Goal: Task Accomplishment & Management: Complete application form

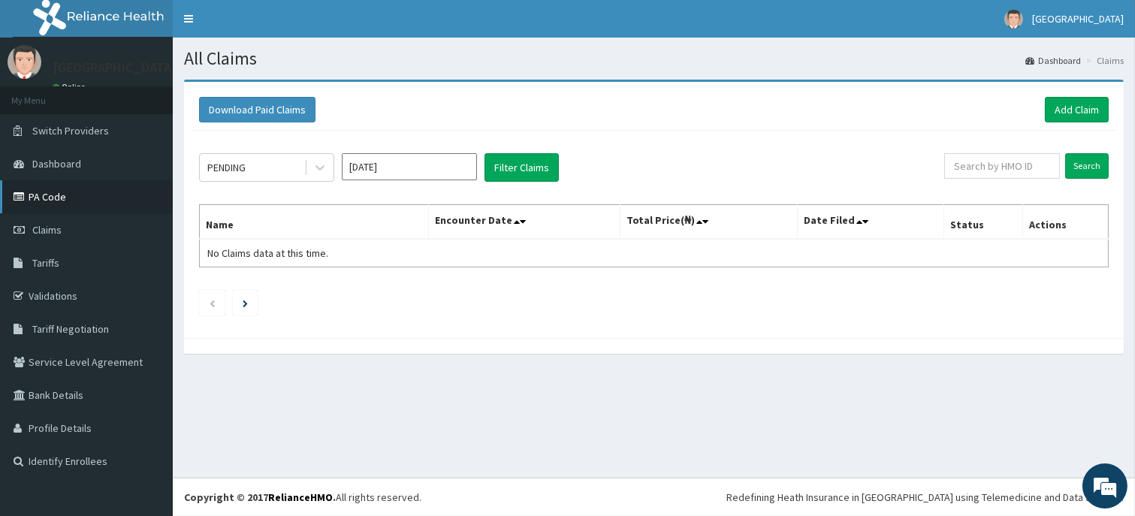
click at [66, 203] on link "PA Code" at bounding box center [86, 196] width 173 height 33
click at [1075, 107] on link "Add Claim" at bounding box center [1077, 110] width 64 height 26
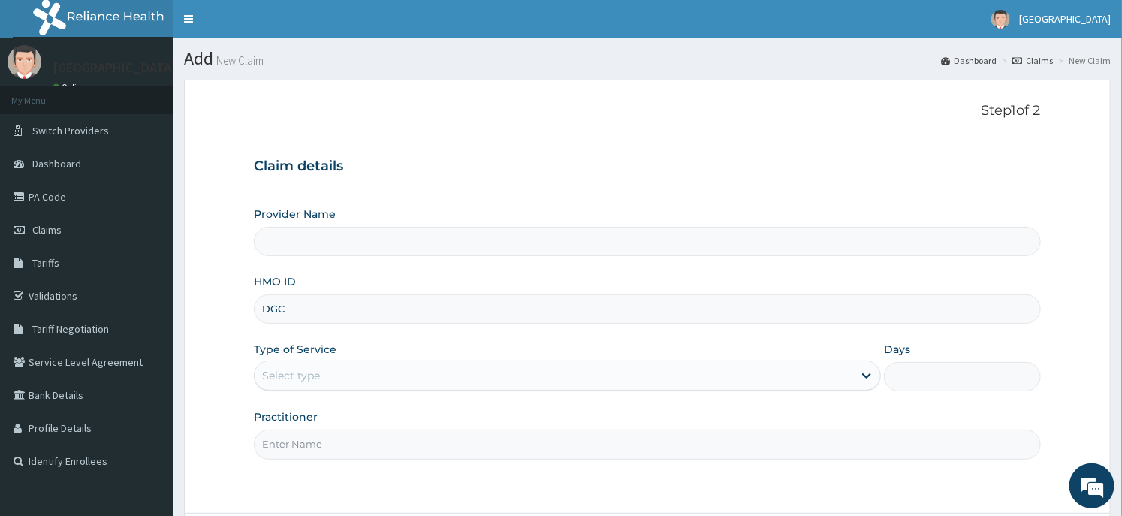
type input "DGC/"
type input "Dunia hospital"
type input "DGC/10164/A"
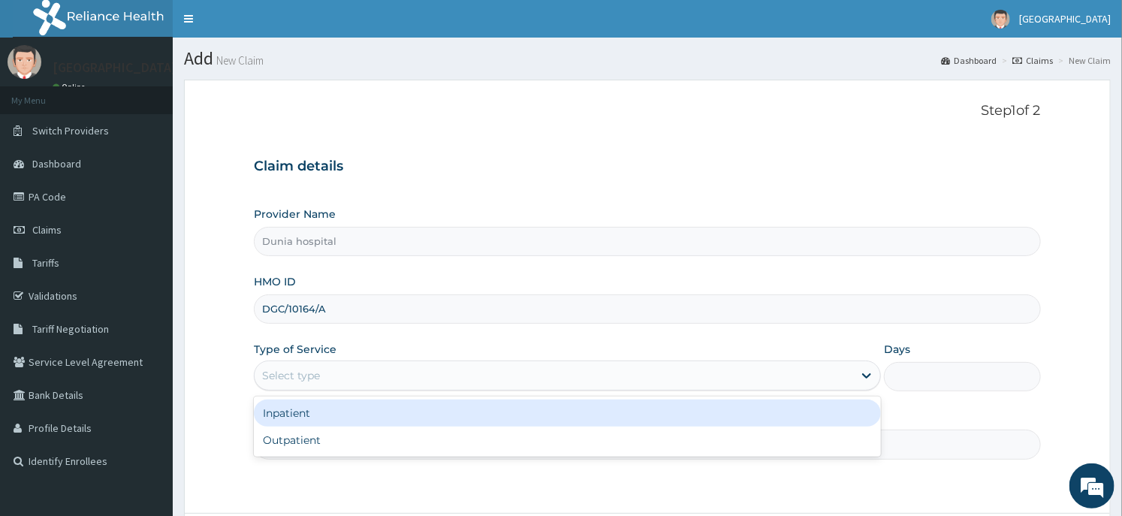
click at [366, 371] on div "Select type" at bounding box center [554, 376] width 599 height 24
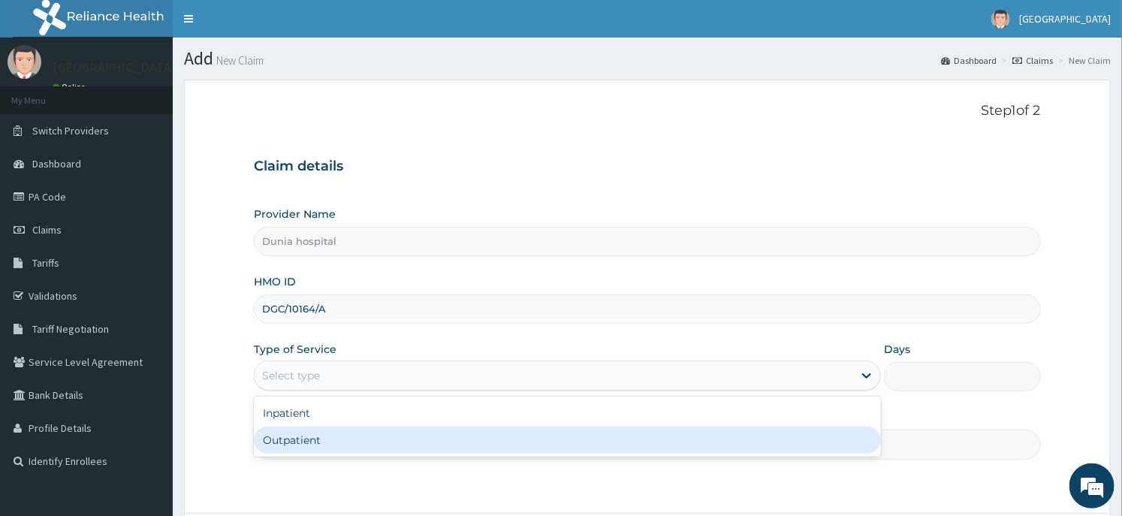
click at [346, 438] on div "Outpatient" at bounding box center [567, 440] width 627 height 27
type input "1"
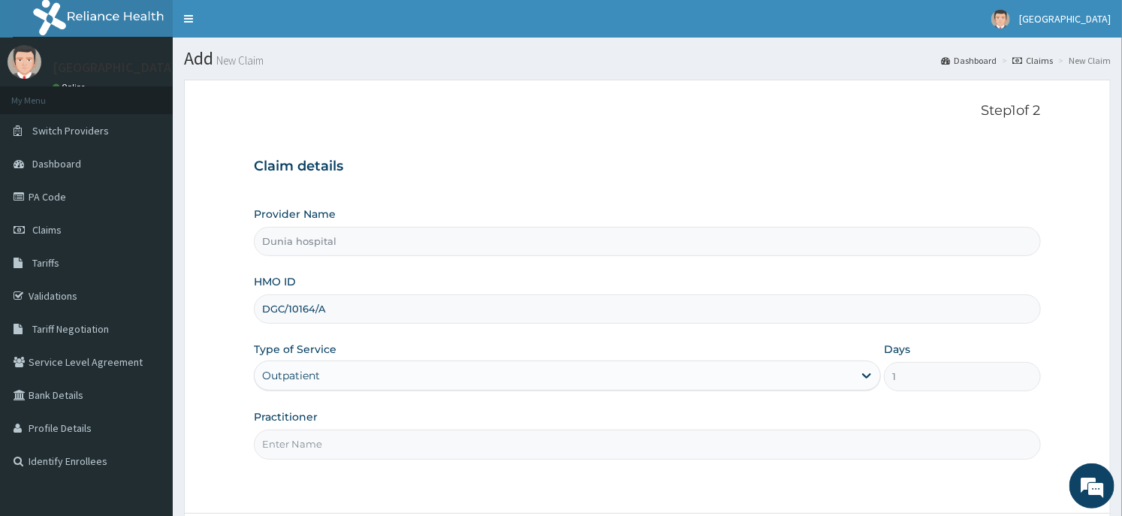
click at [346, 438] on input "Practitioner" at bounding box center [647, 444] width 786 height 29
type input "Dr Daodu"
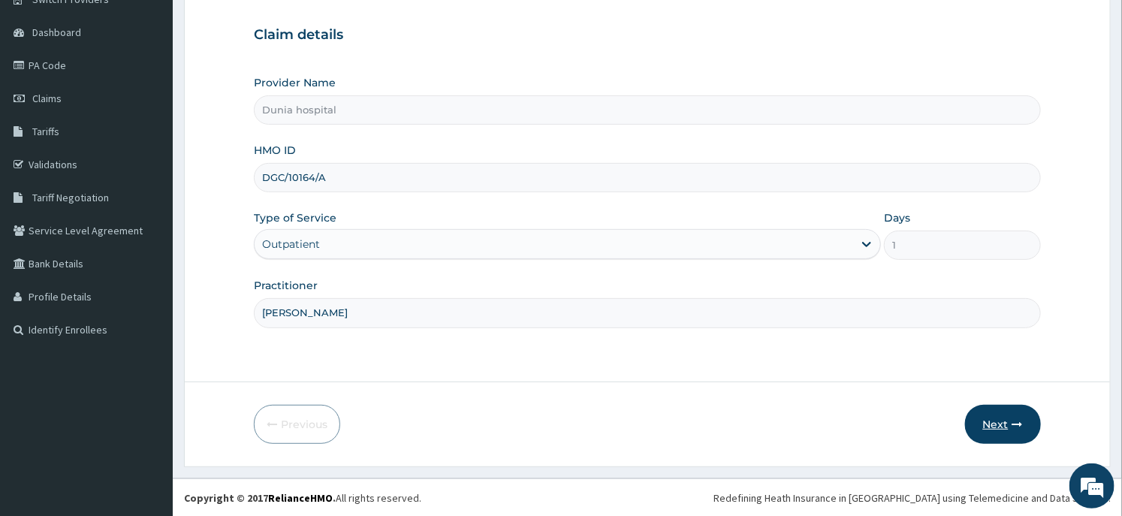
click at [980, 424] on button "Next" at bounding box center [1003, 424] width 76 height 39
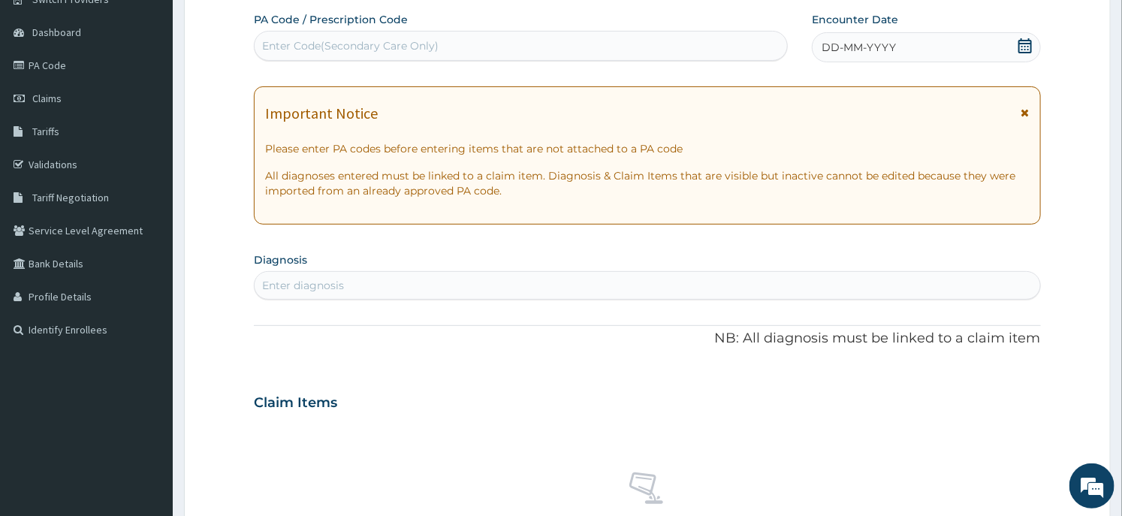
click at [614, 45] on div "Enter Code(Secondary Care Only)" at bounding box center [521, 46] width 532 height 24
paste input "PA/20390E"
type input "PA/20390E"
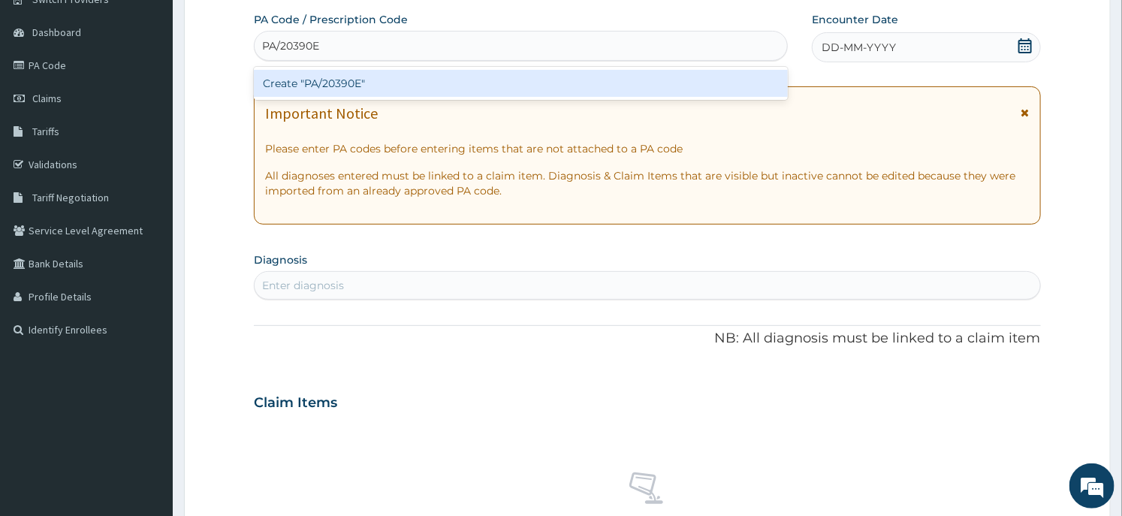
scroll to position [0, 0]
click at [326, 87] on div "Create "PA/20390E"" at bounding box center [521, 83] width 534 height 27
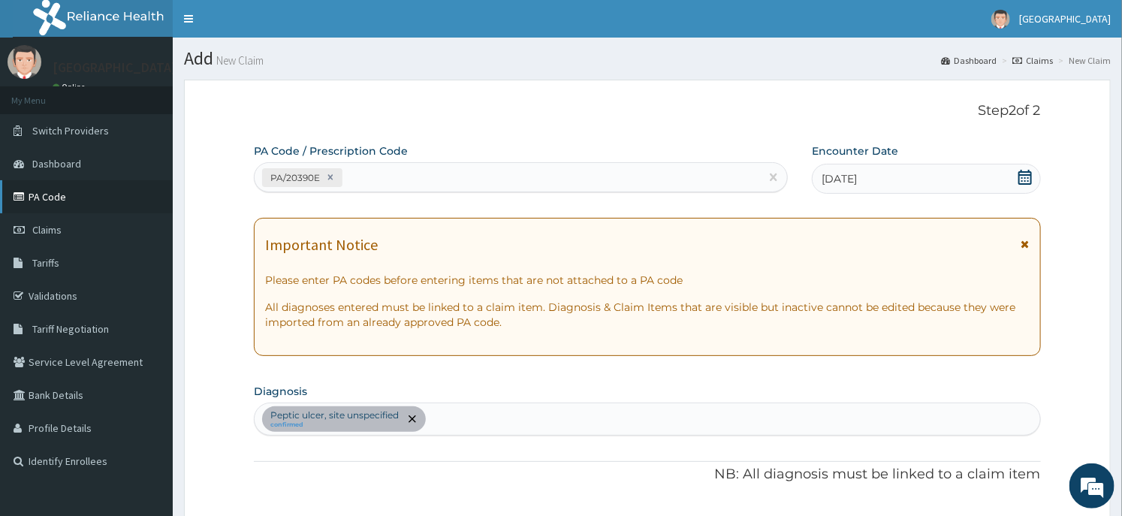
click at [76, 204] on link "PA Code" at bounding box center [86, 196] width 173 height 33
